Goal: Information Seeking & Learning: Learn about a topic

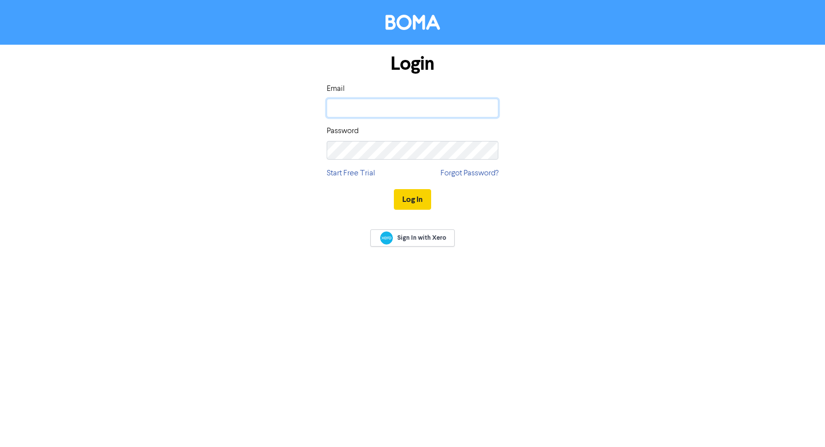
type input "[EMAIL_ADDRESS][DOMAIN_NAME]"
click at [409, 197] on button "Log In" at bounding box center [412, 199] width 37 height 21
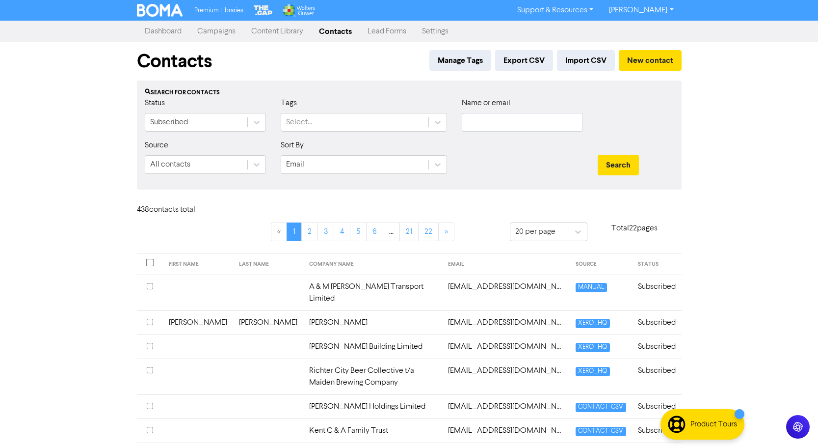
click at [215, 29] on link "Campaigns" at bounding box center [216, 32] width 54 height 20
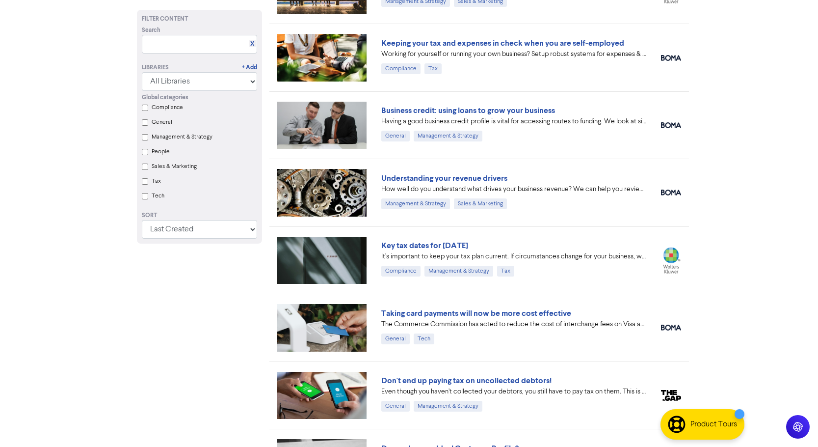
scroll to position [540, 0]
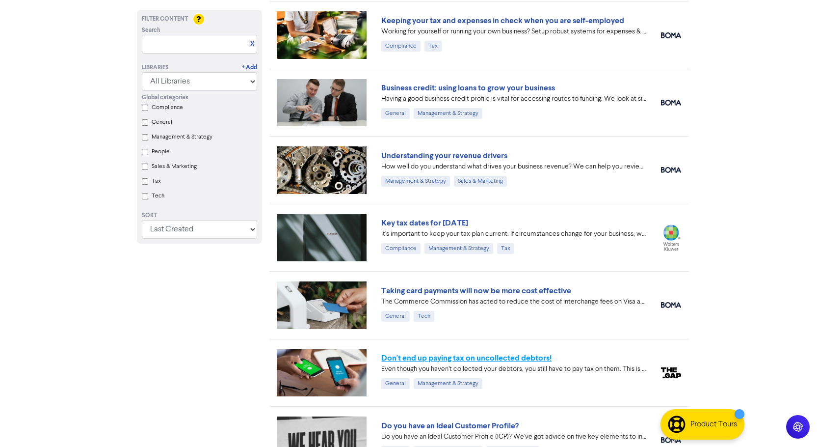
click at [498, 356] on link "Don't end up paying tax on uncollected debtors!" at bounding box center [466, 358] width 170 height 10
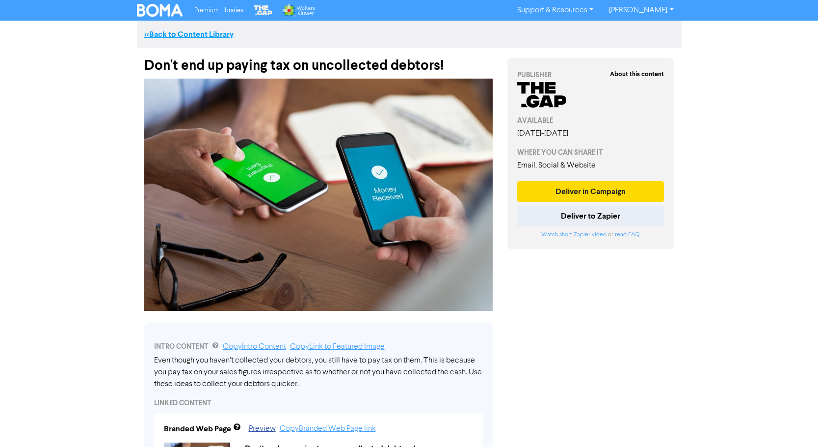
click at [218, 32] on link "<< Back to Content Library" at bounding box center [188, 34] width 89 height 10
